Goal: Check status

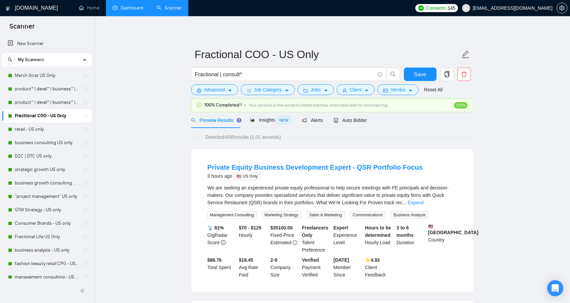
click at [123, 11] on link "Dashboard" at bounding box center [128, 8] width 31 height 6
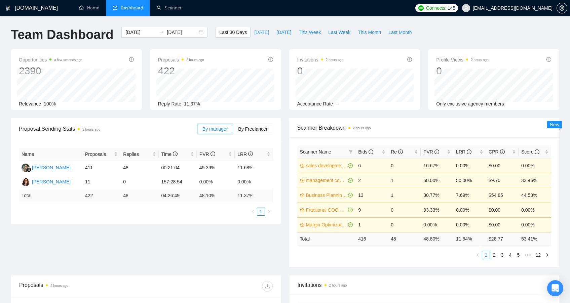
click at [259, 36] on button "[DATE]" at bounding box center [262, 32] width 22 height 11
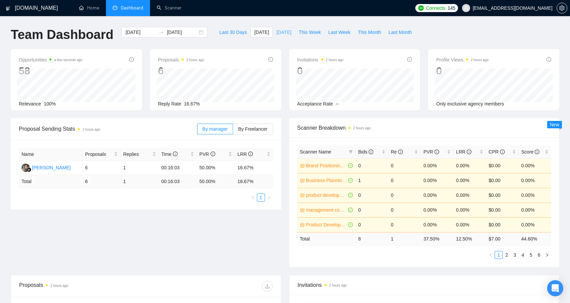
click at [277, 35] on span "[DATE]" at bounding box center [284, 32] width 15 height 7
type input "[DATE]"
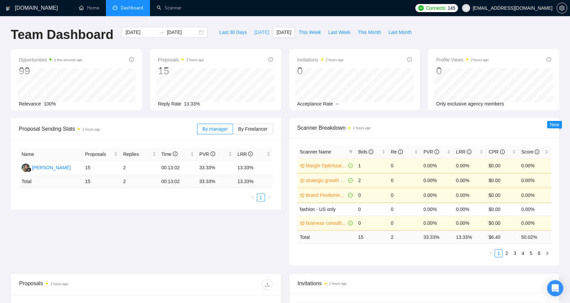
click at [257, 35] on span "[DATE]" at bounding box center [261, 32] width 15 height 7
type input "[DATE]"
